Goal: Task Accomplishment & Management: Manage account settings

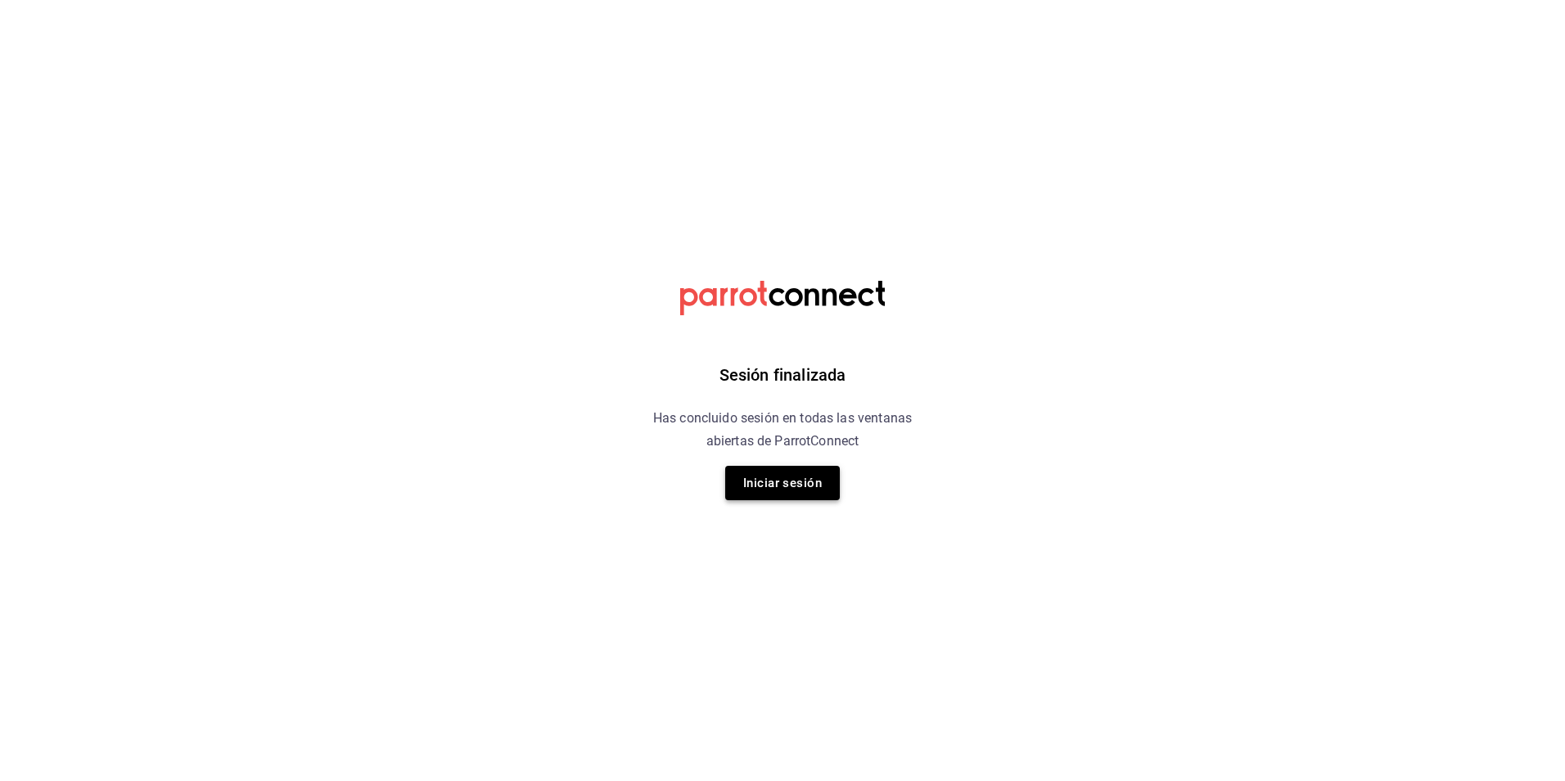
click at [774, 484] on button "Iniciar sesión" at bounding box center [782, 483] width 115 height 34
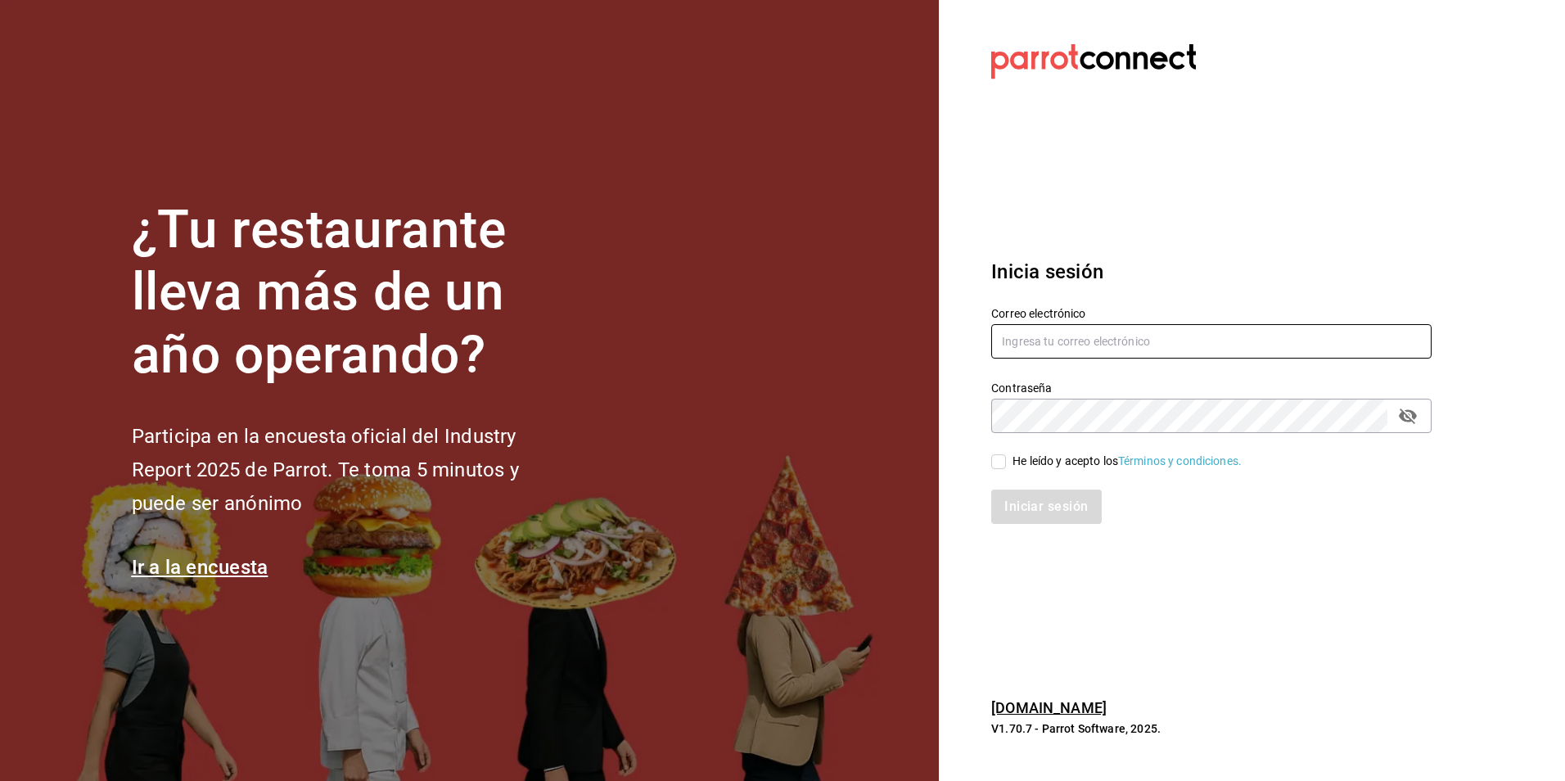
type input "[EMAIL_ADDRESS][DOMAIN_NAME]"
click at [1012, 465] on span "He leído y acepto los Términos y condiciones." at bounding box center [1124, 461] width 236 height 17
click at [1006, 465] on input "He leído y acepto los Términos y condiciones." at bounding box center [998, 461] width 15 height 15
checkbox input "true"
click at [1056, 505] on button "Iniciar sesión" at bounding box center [1046, 506] width 111 height 34
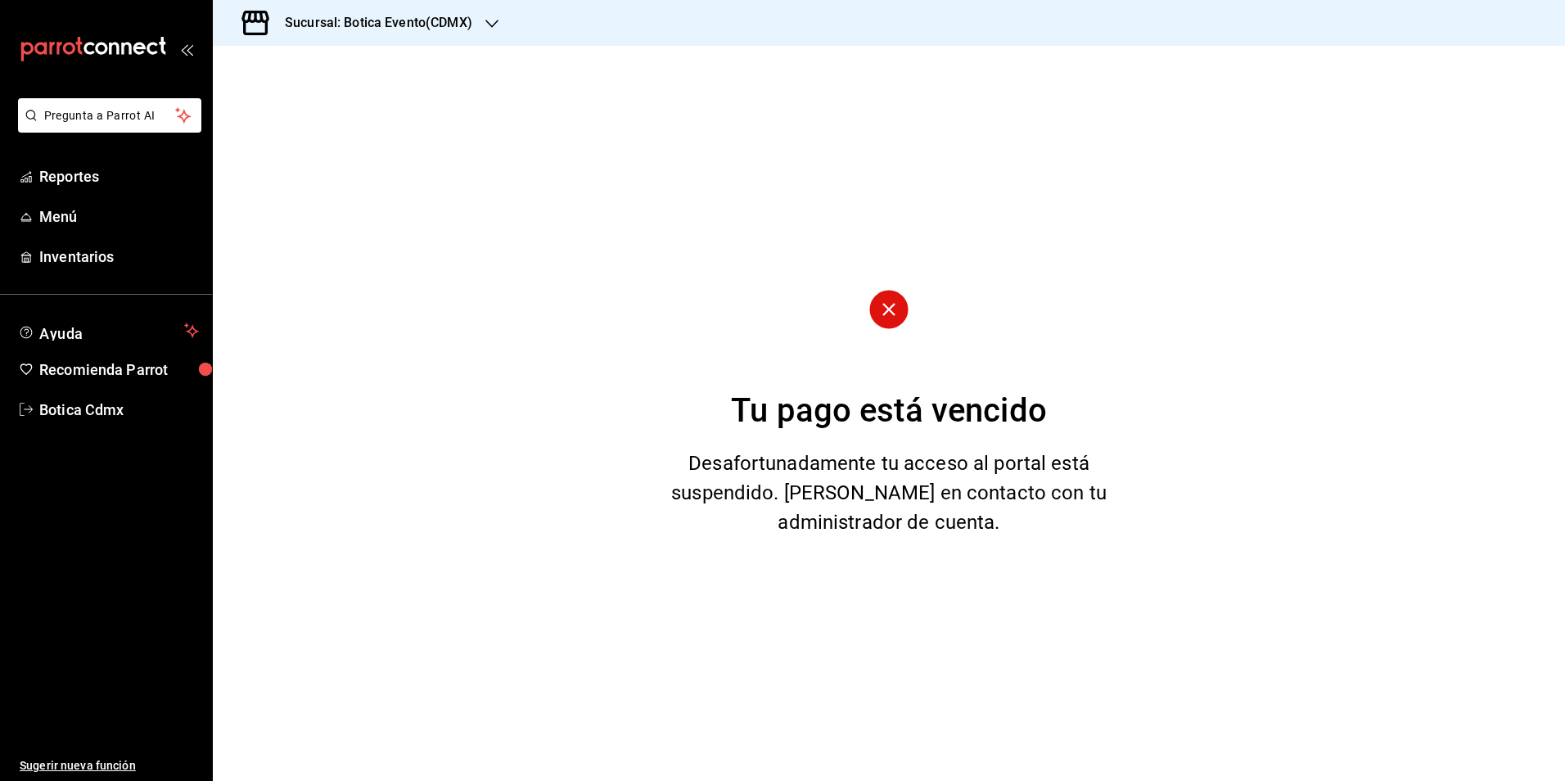
click at [485, 26] on icon "button" at bounding box center [491, 23] width 13 height 13
click at [311, 110] on div "Botica (CDMX)" at bounding box center [335, 107] width 219 height 17
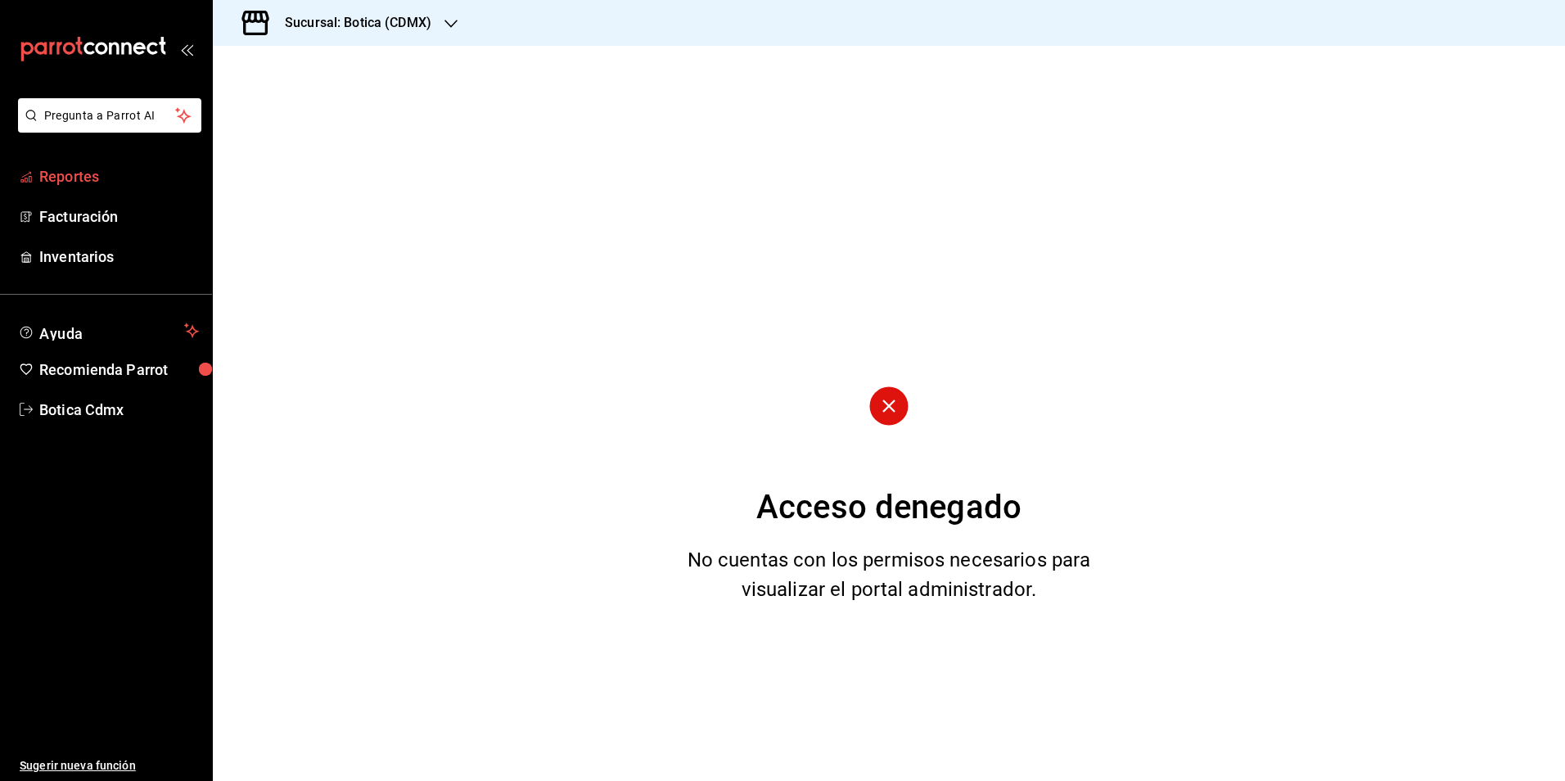
click at [80, 181] on span "Reportes" at bounding box center [119, 176] width 160 height 22
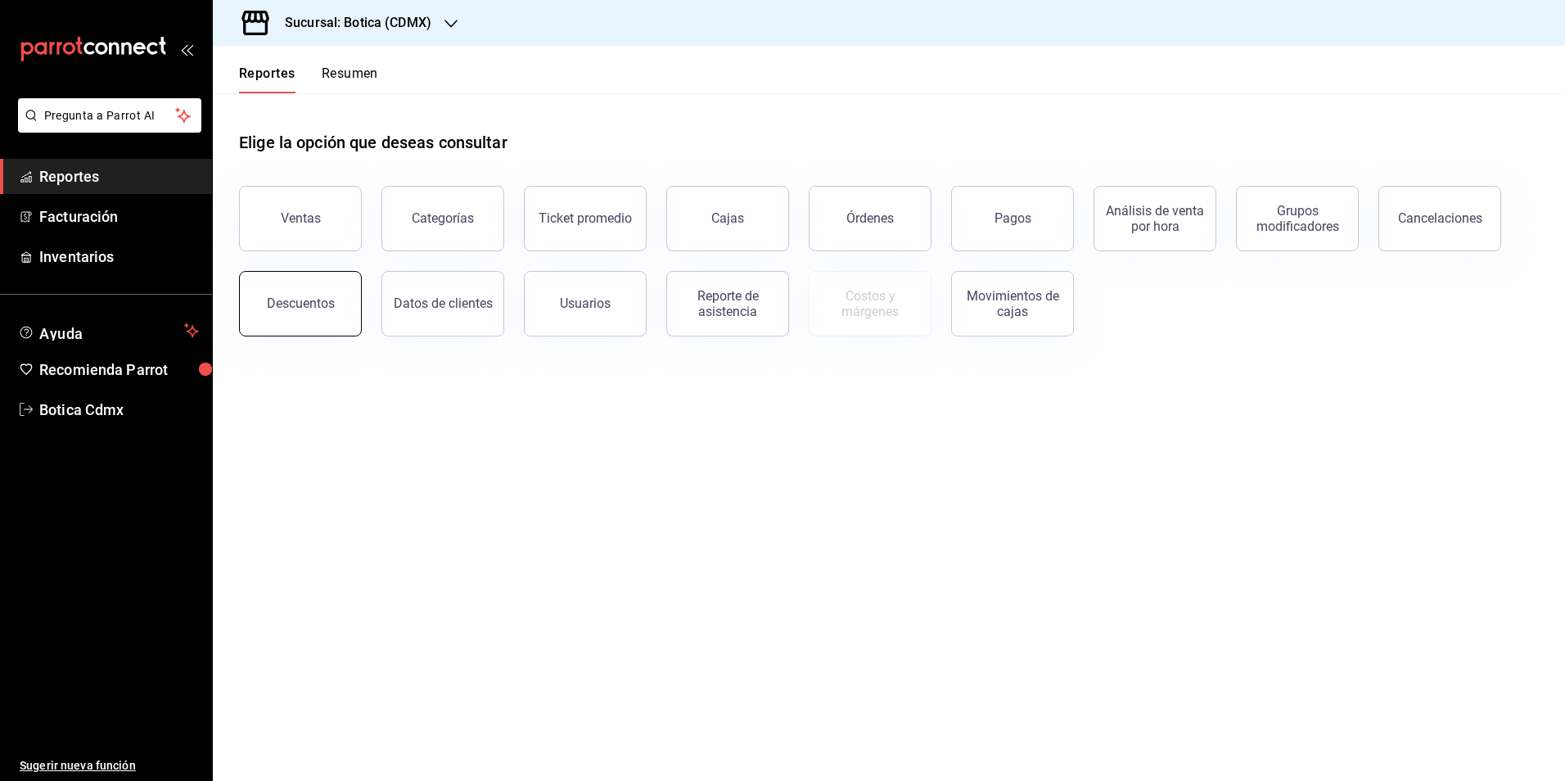
click at [326, 314] on button "Descuentos" at bounding box center [300, 303] width 123 height 65
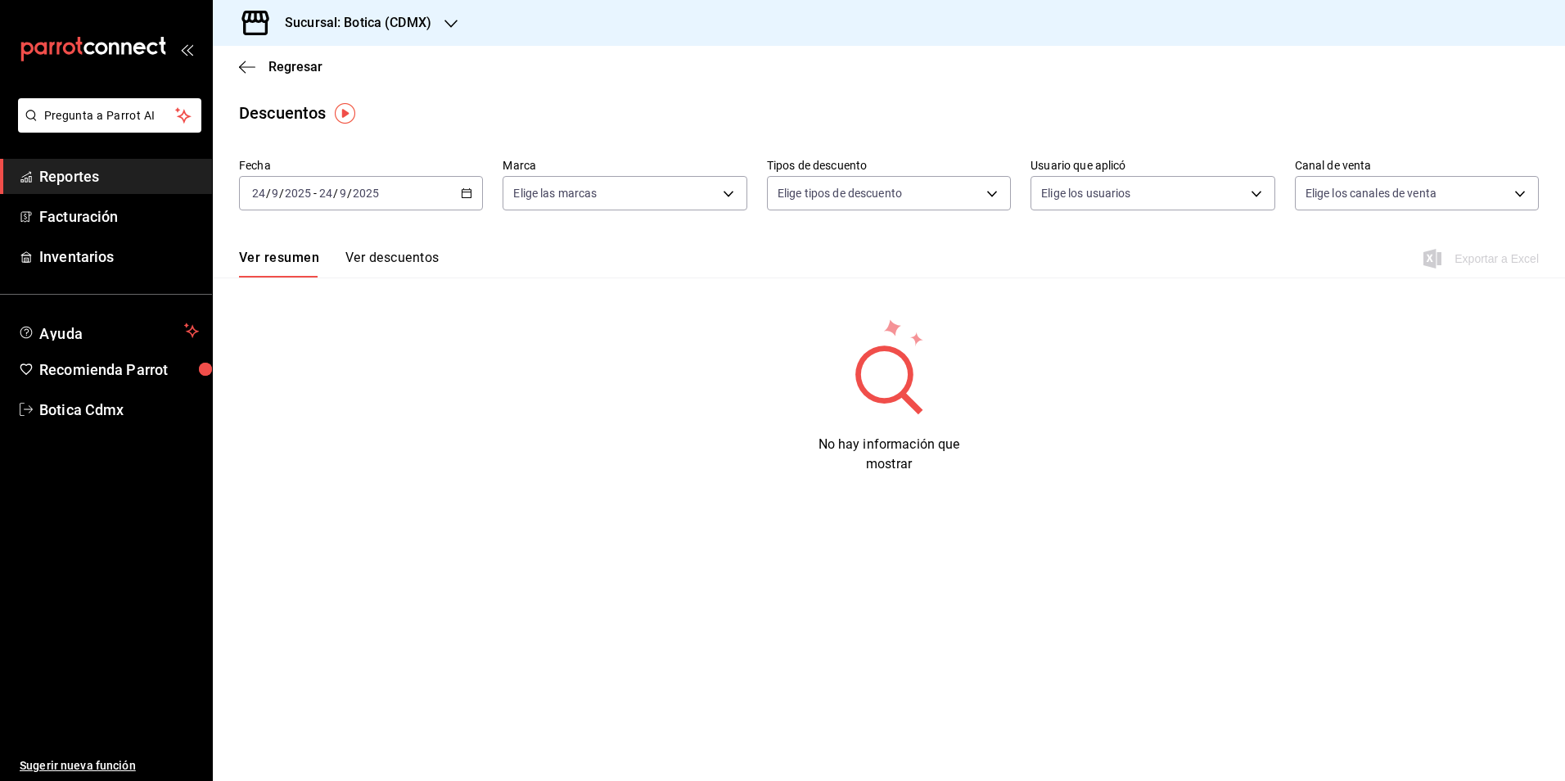
click at [465, 194] on icon "button" at bounding box center [466, 192] width 11 height 11
click at [285, 417] on li "Rango de fechas" at bounding box center [316, 426] width 153 height 37
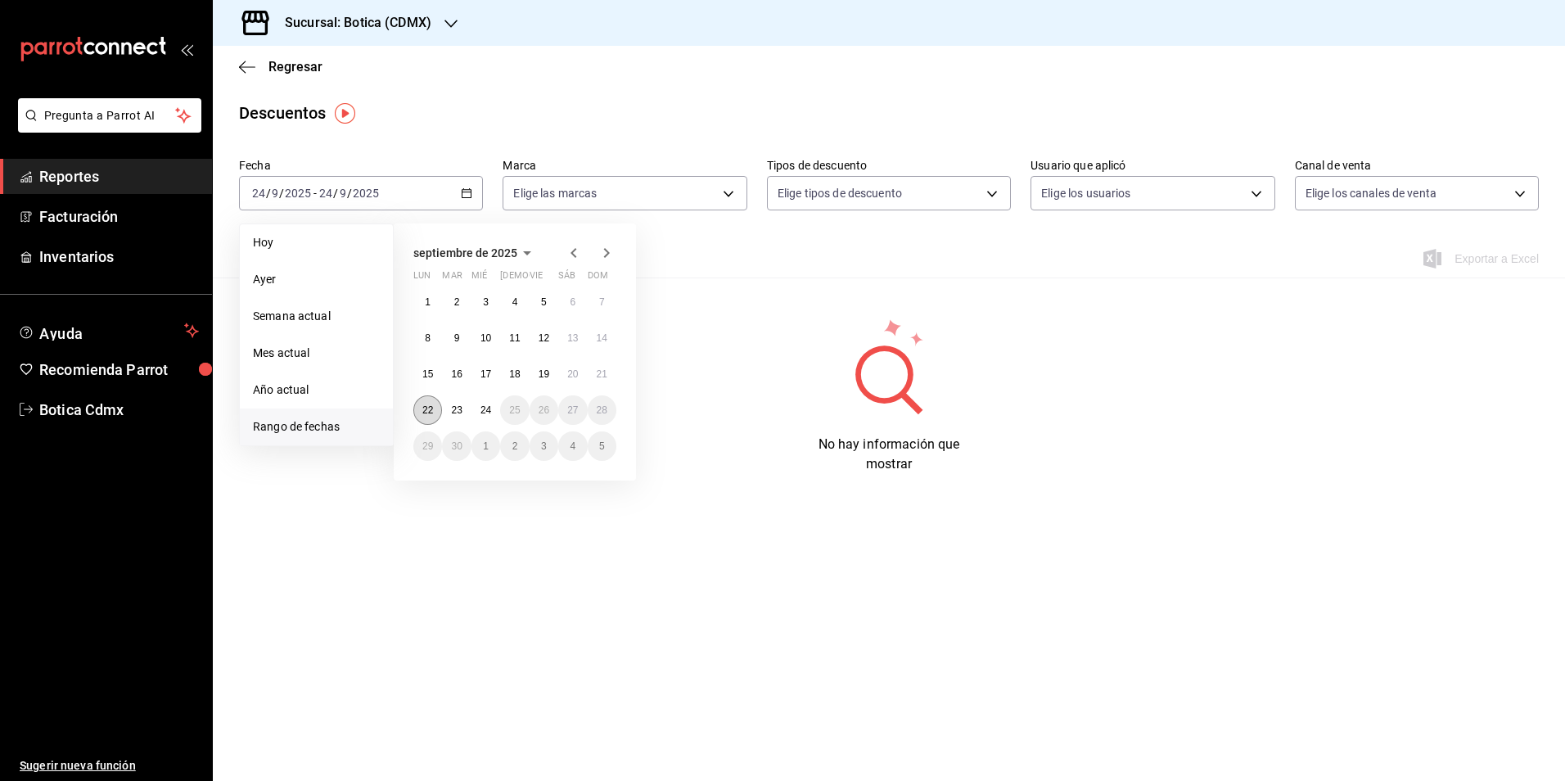
click at [420, 410] on button "22" at bounding box center [427, 409] width 29 height 29
click at [488, 409] on abbr "24" at bounding box center [485, 409] width 11 height 11
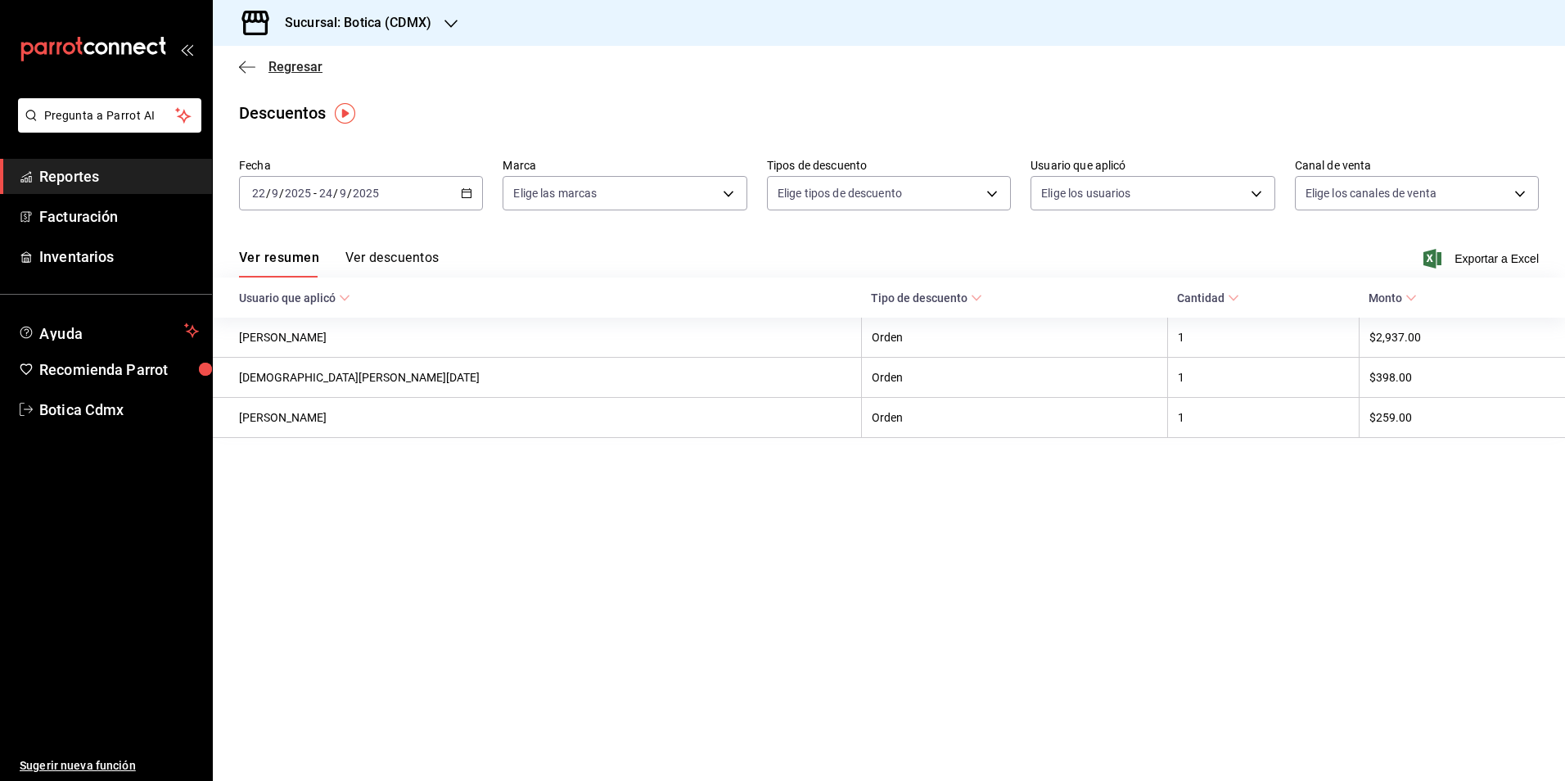
click at [242, 63] on icon "button" at bounding box center [247, 67] width 16 height 15
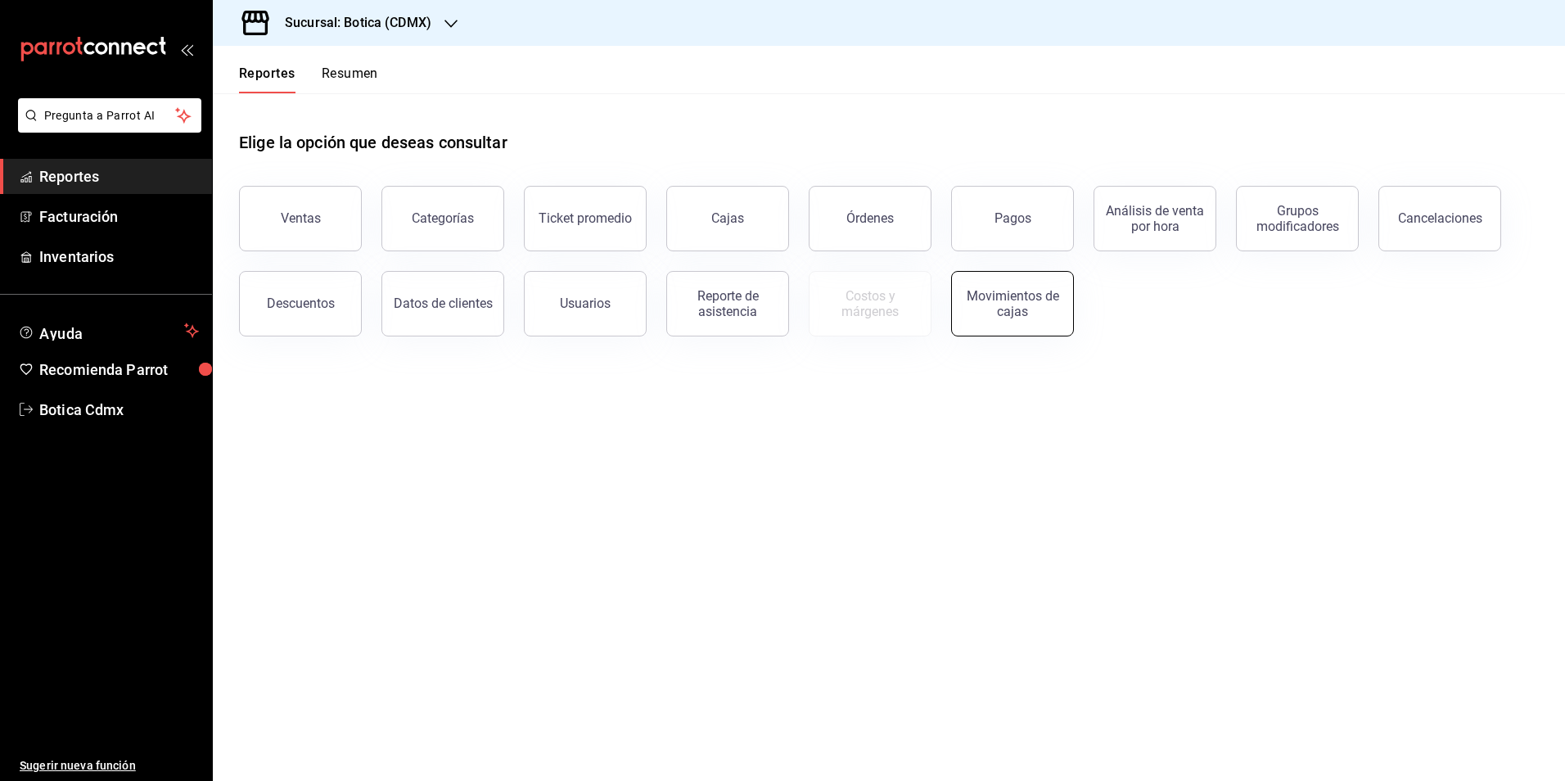
click at [1013, 303] on div "Movimientos de cajas" at bounding box center [1012, 303] width 101 height 31
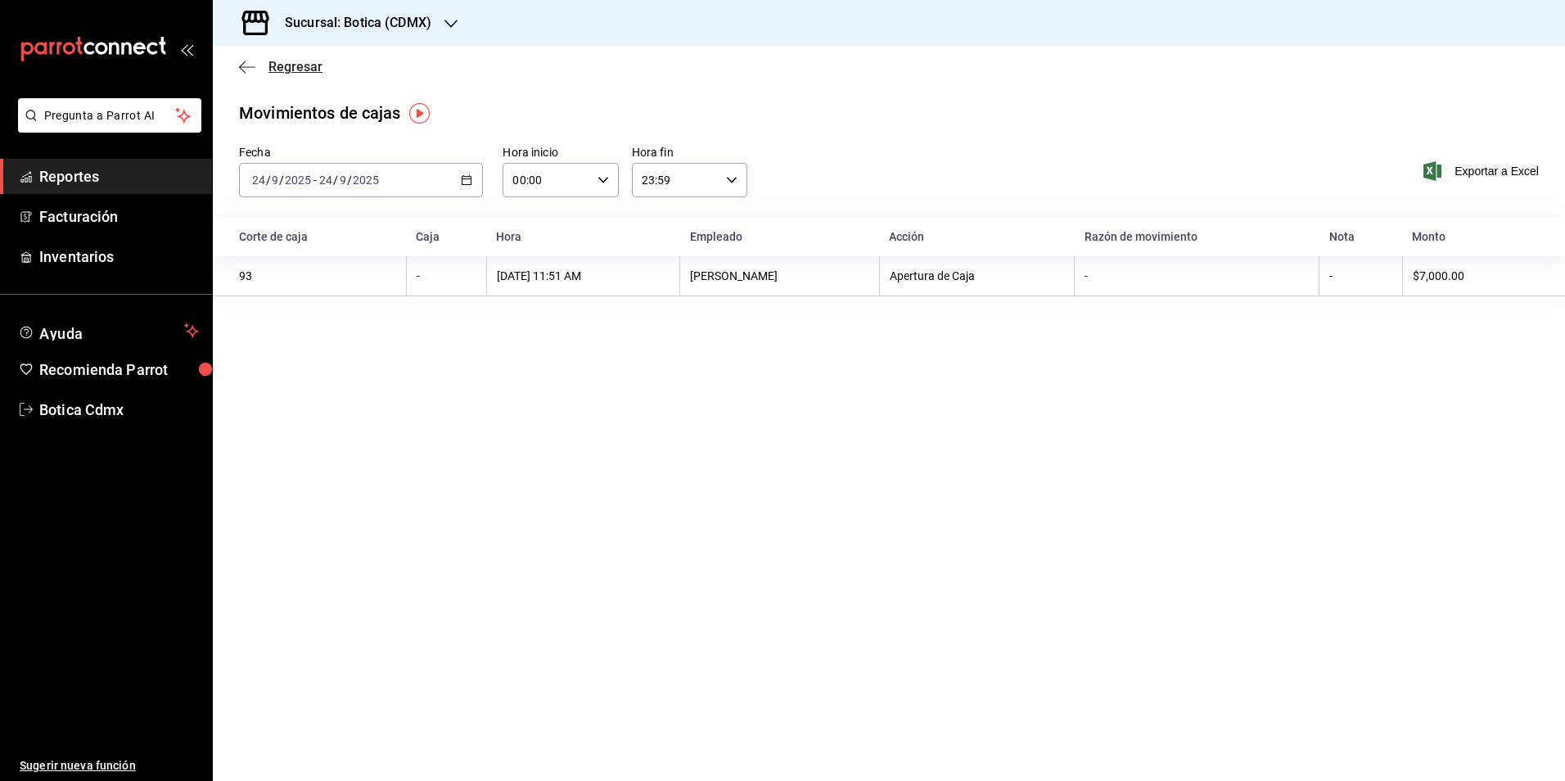
click at [278, 66] on span "Regresar" at bounding box center [295, 67] width 54 height 16
